Goal: Task Accomplishment & Management: Use online tool/utility

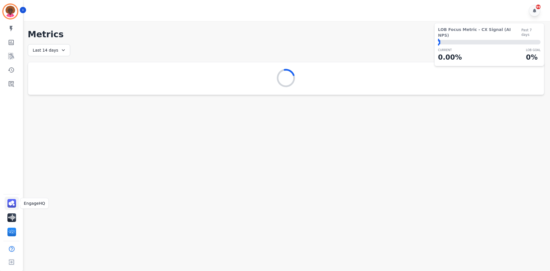
click at [15, 200] on img "Sidebar" at bounding box center [11, 203] width 9 height 9
click at [14, 85] on icon "Sidebar" at bounding box center [11, 83] width 7 height 7
